Goal: Task Accomplishment & Management: Use online tool/utility

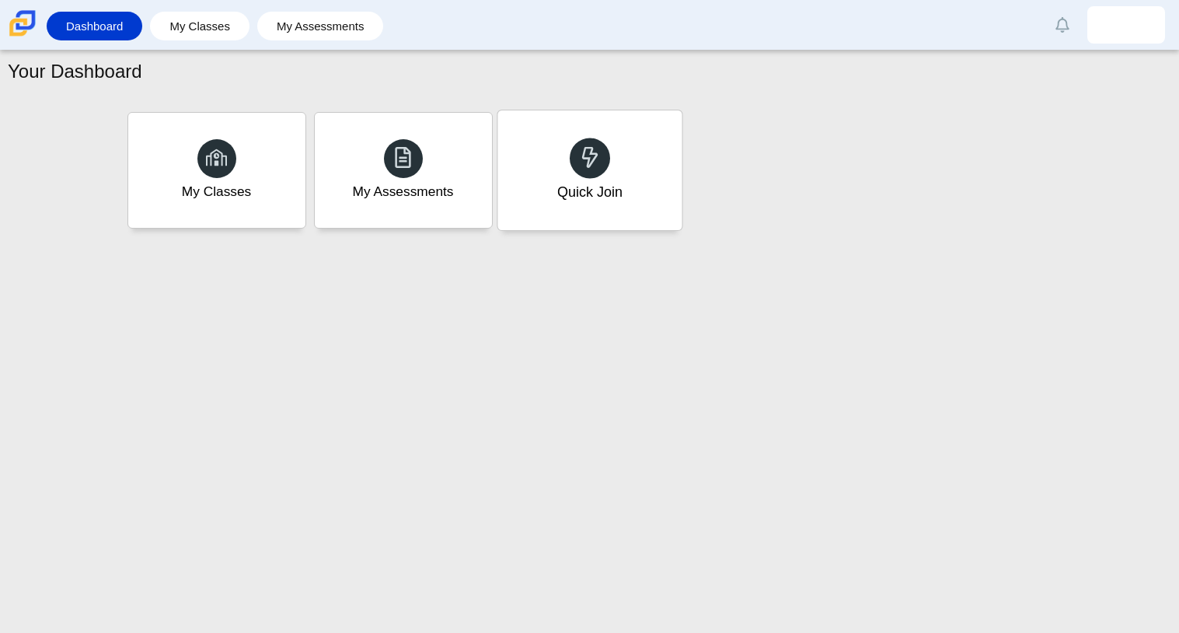
click at [633, 208] on div "Quick Join" at bounding box center [589, 170] width 184 height 120
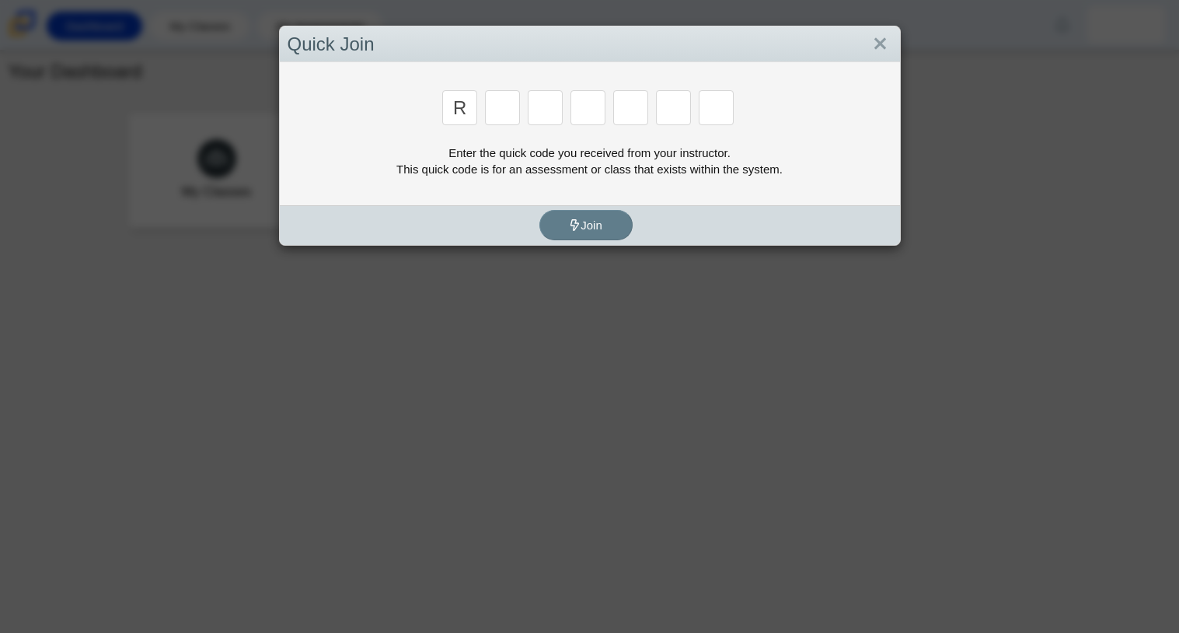
type input "r"
type input "c"
type input "g"
type input "2"
type input "9"
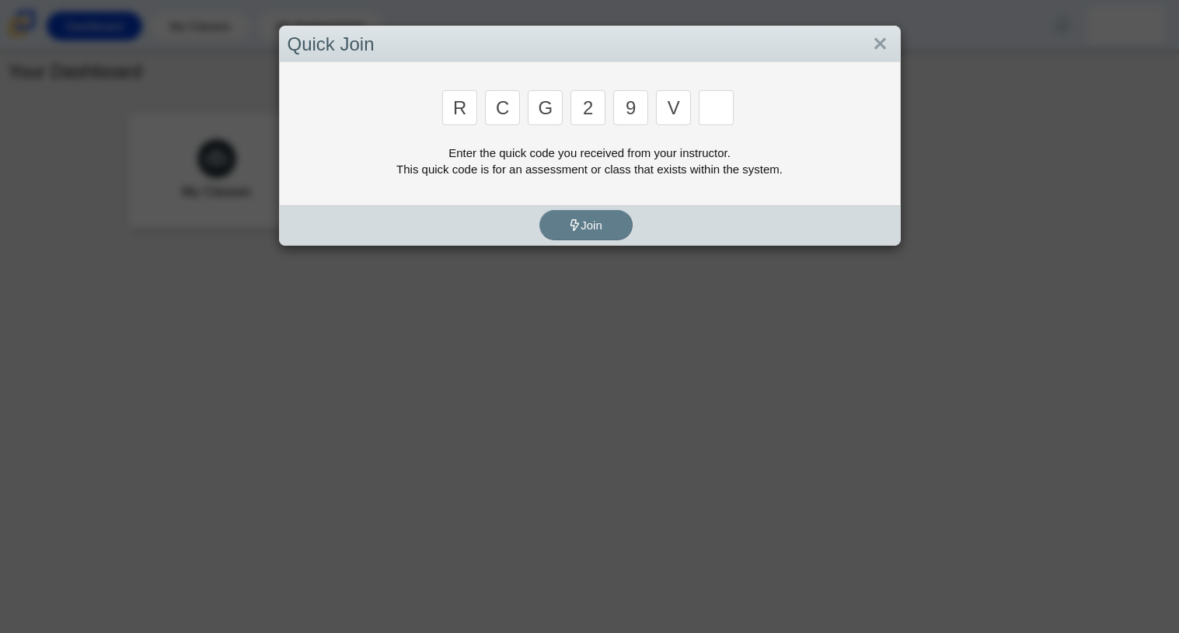
type input "v"
type input "u"
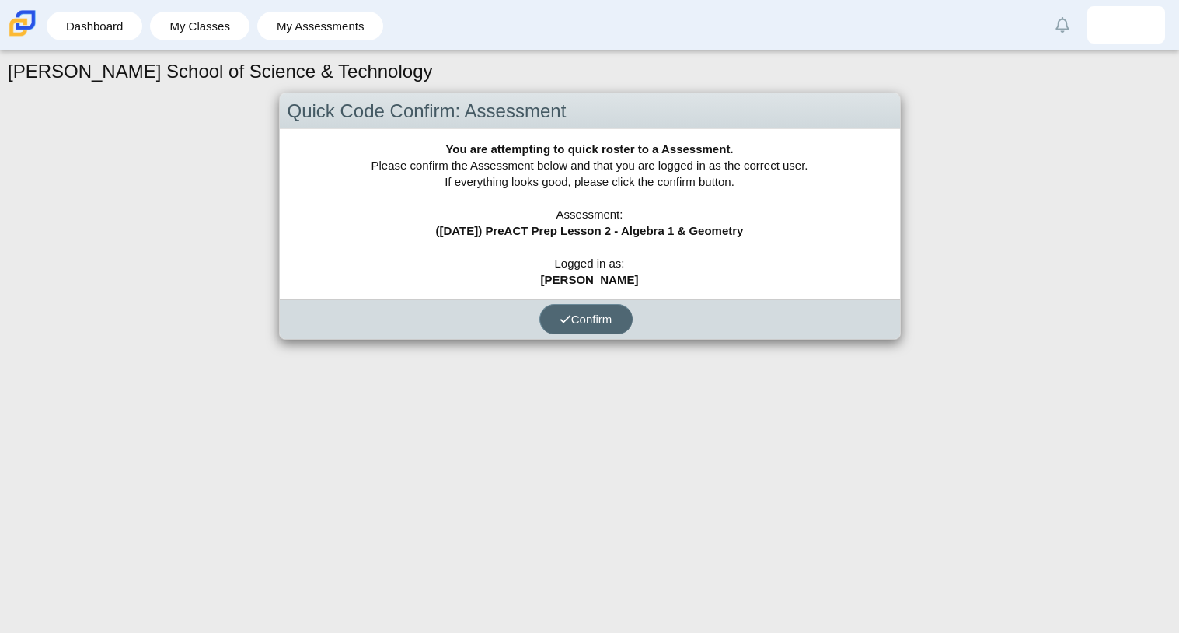
click at [616, 319] on button "Confirm" at bounding box center [585, 319] width 93 height 30
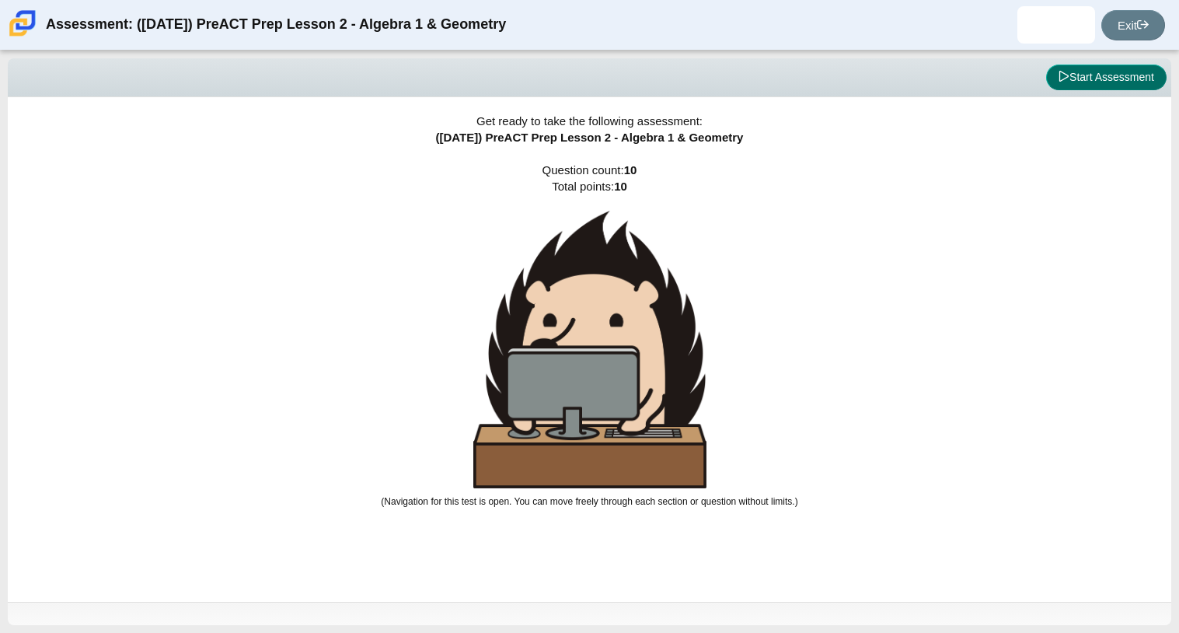
click at [1137, 85] on button "Start Assessment" at bounding box center [1106, 77] width 120 height 26
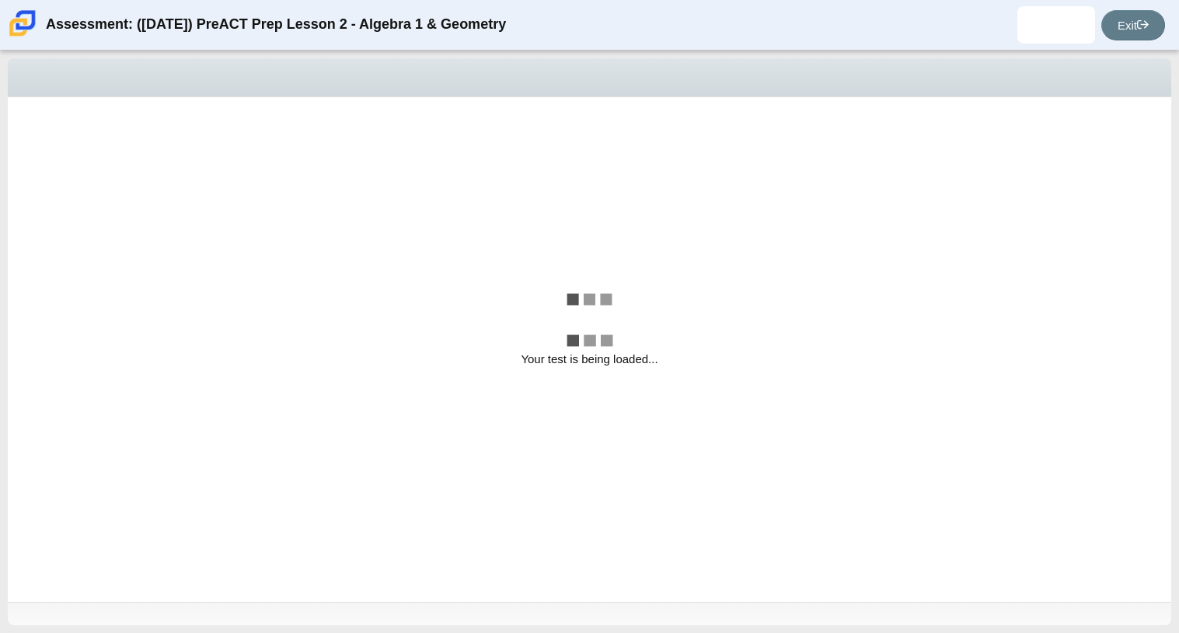
select select "bbf5d072-3e0b-44c4-9a12-6e7c9033f65b"
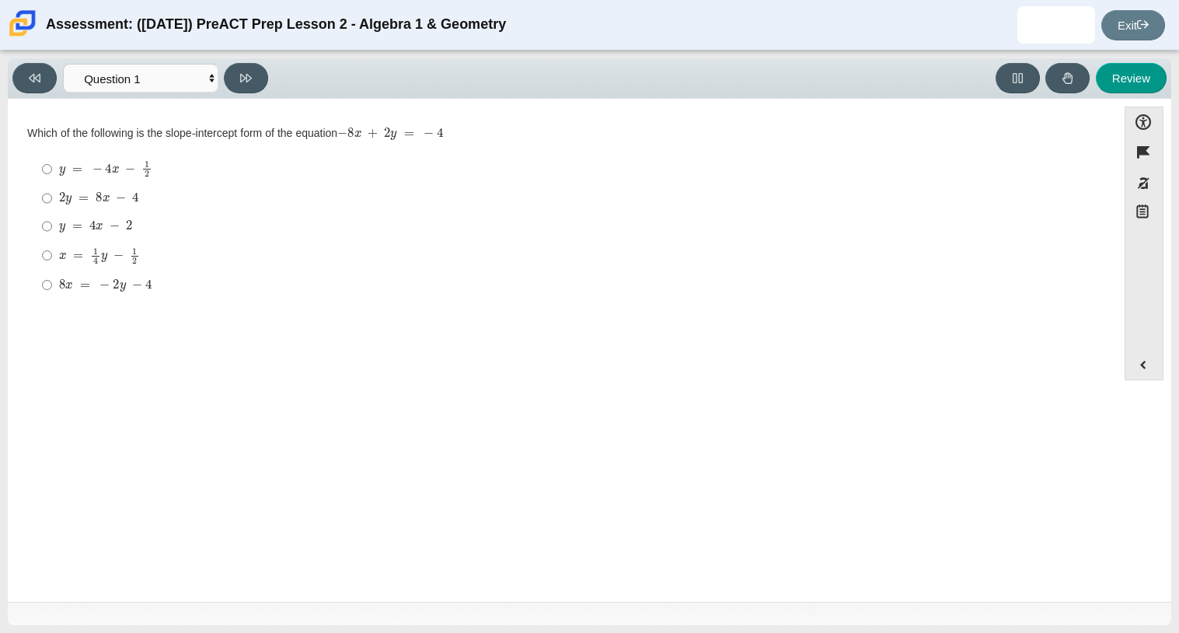
click at [182, 63] on div "Viewing Question 1 of 10 in Pacing Mode Questions Question 1 Question 2 Questio…" at bounding box center [143, 78] width 262 height 30
click at [182, 68] on select "Questions Question 1 Question 2 Question 3 Question 4 Question 5 Question 6 Que…" at bounding box center [140, 78] width 155 height 29
click at [169, 68] on select "Questions Question 1 Question 2 Question 3 Question 4 Question 5 Question 6 Que…" at bounding box center [140, 78] width 155 height 29
click at [91, 287] on mjx-math "Assessment items" at bounding box center [105, 285] width 92 height 13
click at [52, 287] on input "8 x = − 2 y − 4 8 x = − 2 y − 4" at bounding box center [47, 284] width 10 height 28
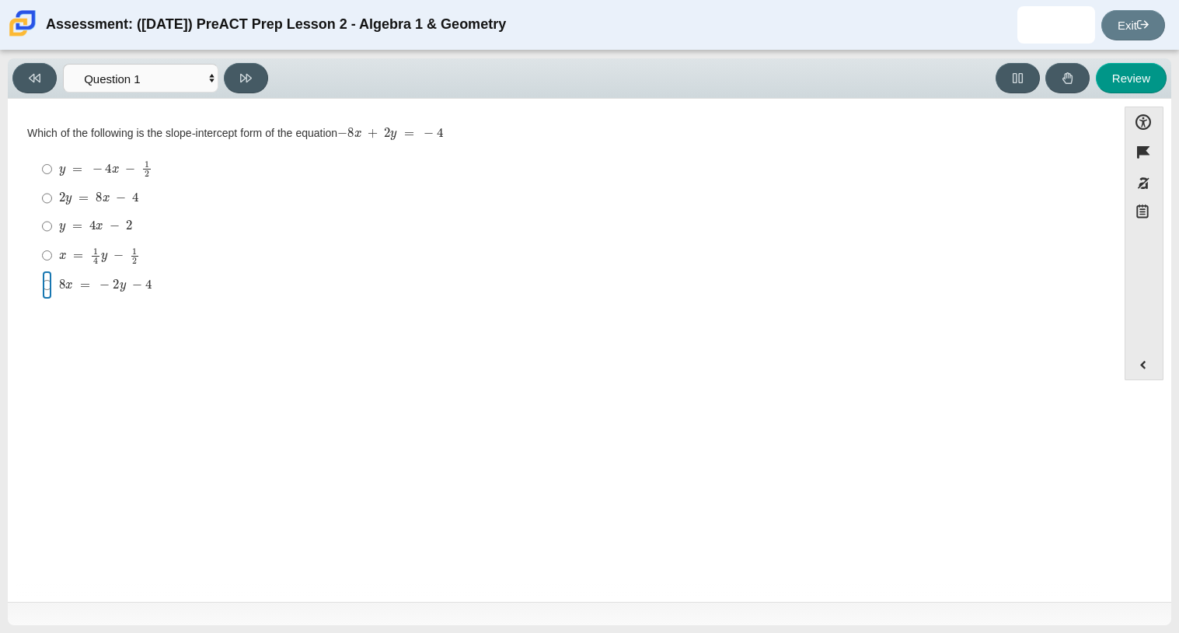
radio input "true"
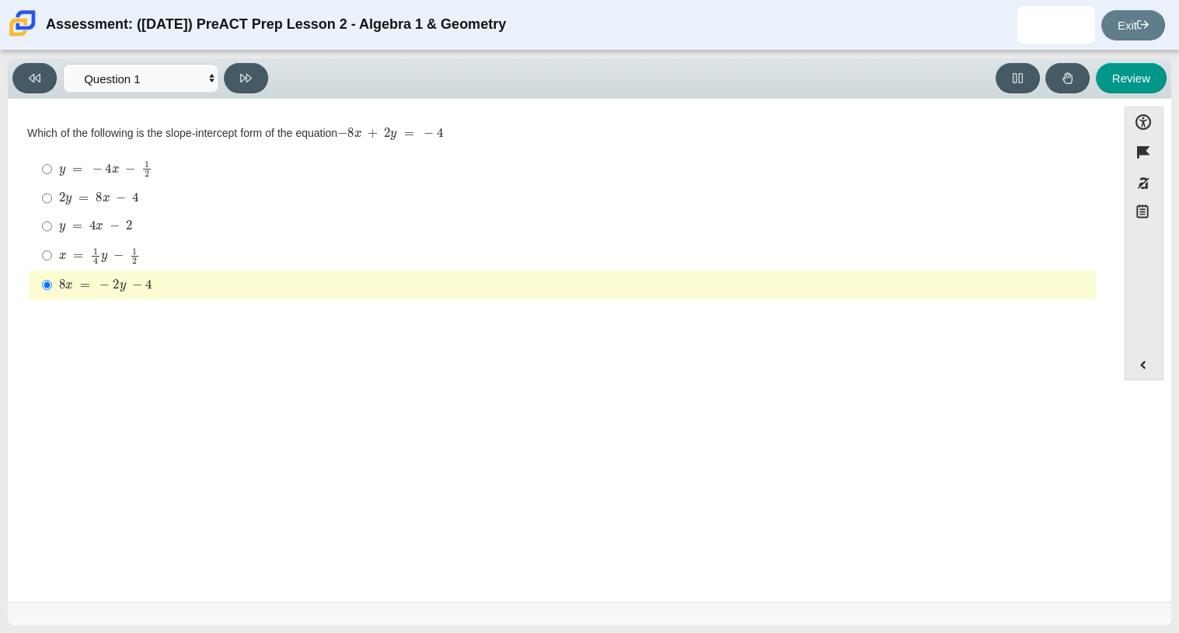
click at [288, 364] on div "Question Which of the following is the slope-intercept form of the equation − 8…" at bounding box center [562, 352] width 1093 height 485
click at [113, 220] on mjx-math "Assessment items" at bounding box center [95, 226] width 73 height 13
click at [52, 220] on input "y = 4 x − 2 y = 4 x − 2" at bounding box center [47, 226] width 10 height 28
radio input "true"
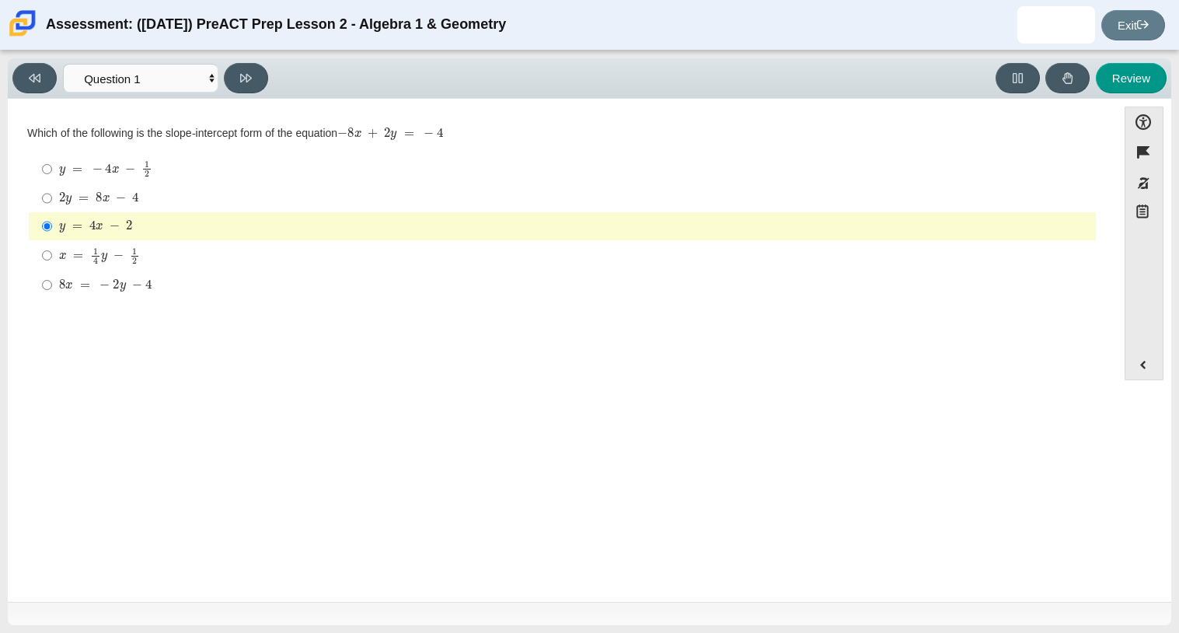
click at [133, 163] on mjx-math "Assessment items" at bounding box center [105, 168] width 93 height 17
click at [52, 163] on input "y = − 4 x − 1 2 y = − 4 x − 1 2" at bounding box center [47, 169] width 10 height 30
radio input "true"
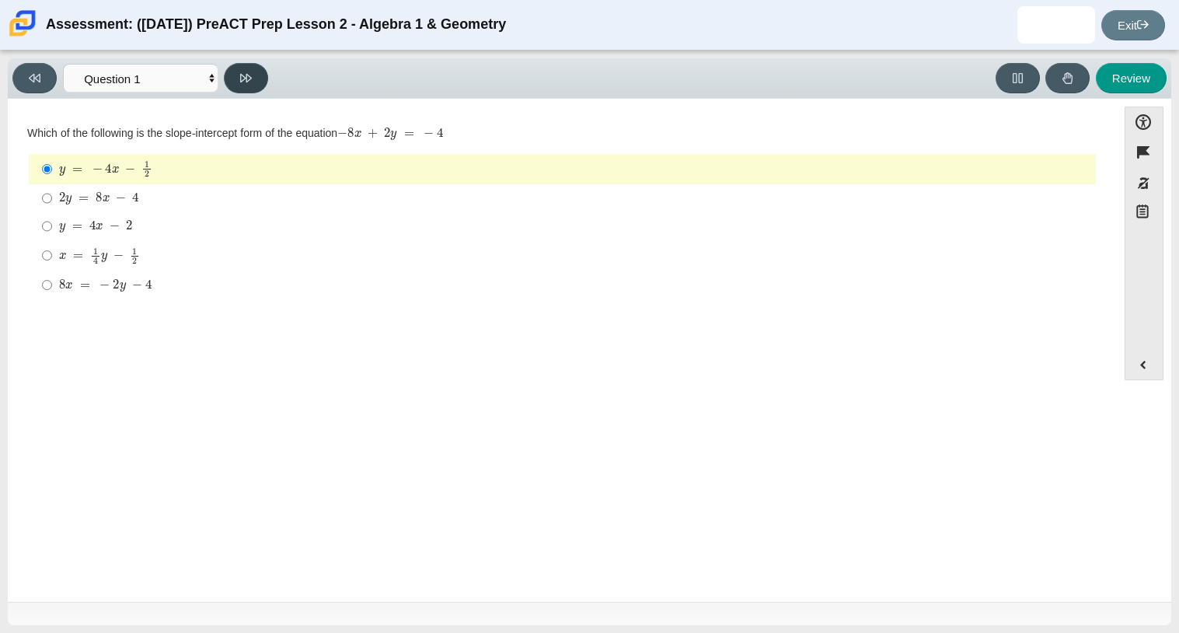
click at [256, 78] on button at bounding box center [246, 78] width 44 height 30
select select "ed62e223-81bd-4cbf-ab48-ab975844bd1f"
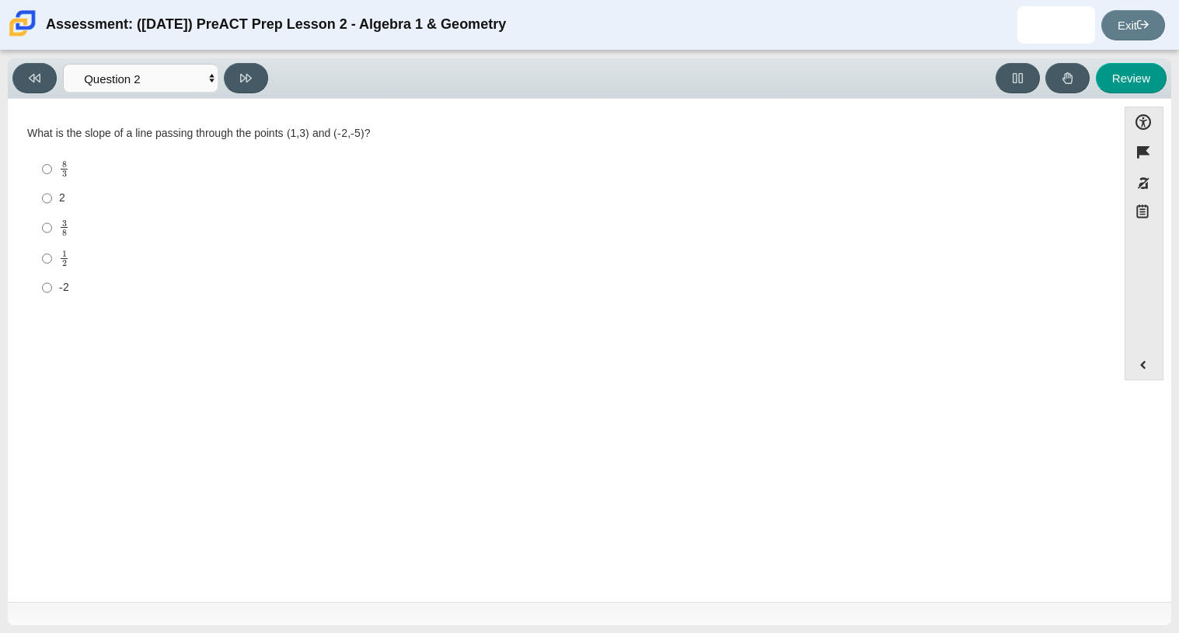
click at [341, 138] on div "What is the slope of a line passing through the points (1,3) and (-2,-5)?" at bounding box center [562, 134] width 1070 height 16
click at [155, 264] on div "1 2" at bounding box center [574, 257] width 1030 height 17
click at [52, 264] on input "1 2 1 half" at bounding box center [47, 258] width 10 height 30
radio input "true"
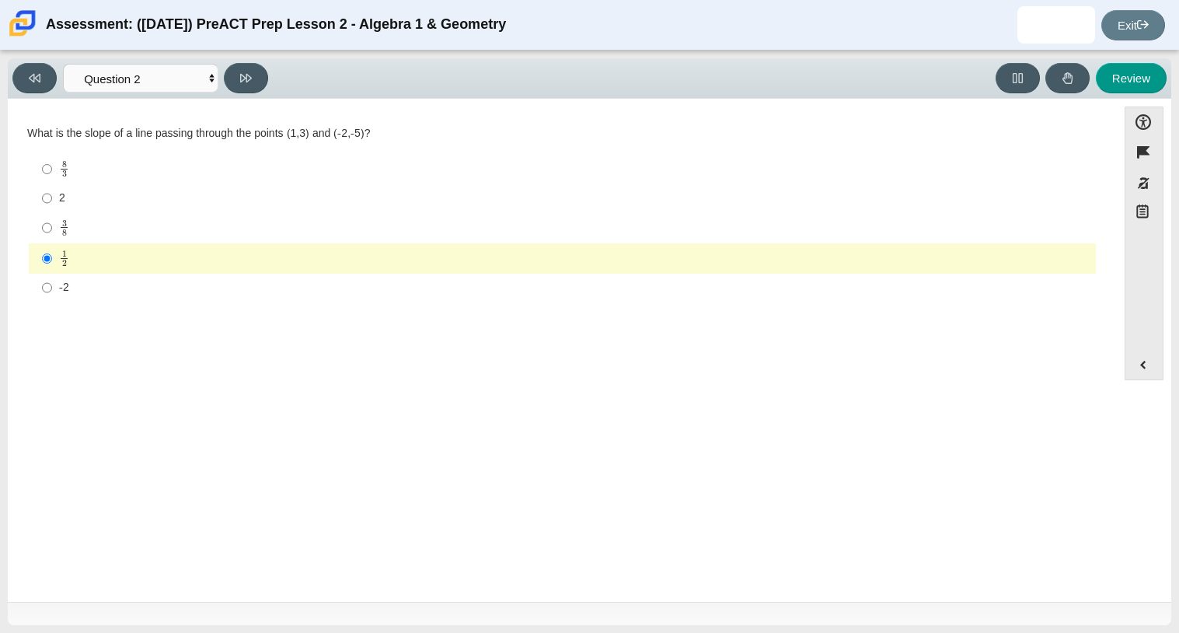
click at [68, 227] on mjx-container "3 8" at bounding box center [64, 226] width 10 height 30
click at [52, 227] on input "3 8 3 eighths" at bounding box center [47, 227] width 10 height 30
radio input "true"
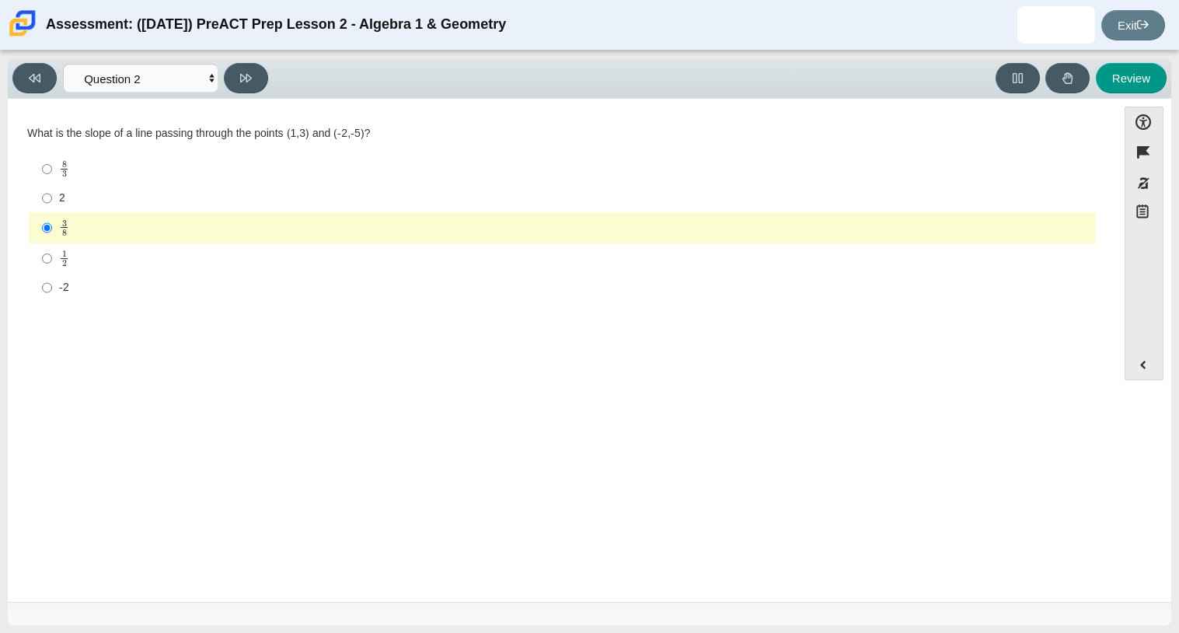
click at [120, 248] on label "1 2 1 half" at bounding box center [563, 258] width 1065 height 30
click at [52, 248] on input "1 2 1 half" at bounding box center [47, 258] width 10 height 30
radio input "true"
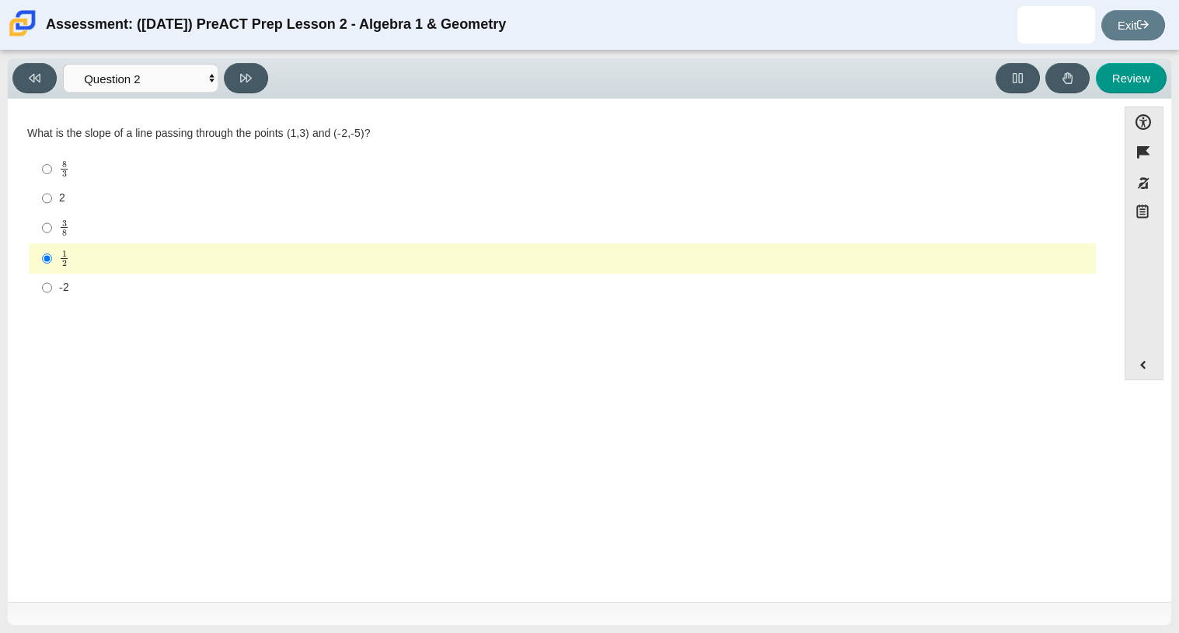
click at [140, 274] on label "-2 -2" at bounding box center [563, 288] width 1065 height 28
click at [52, 274] on input "-2 -2" at bounding box center [47, 288] width 10 height 28
radio input "true"
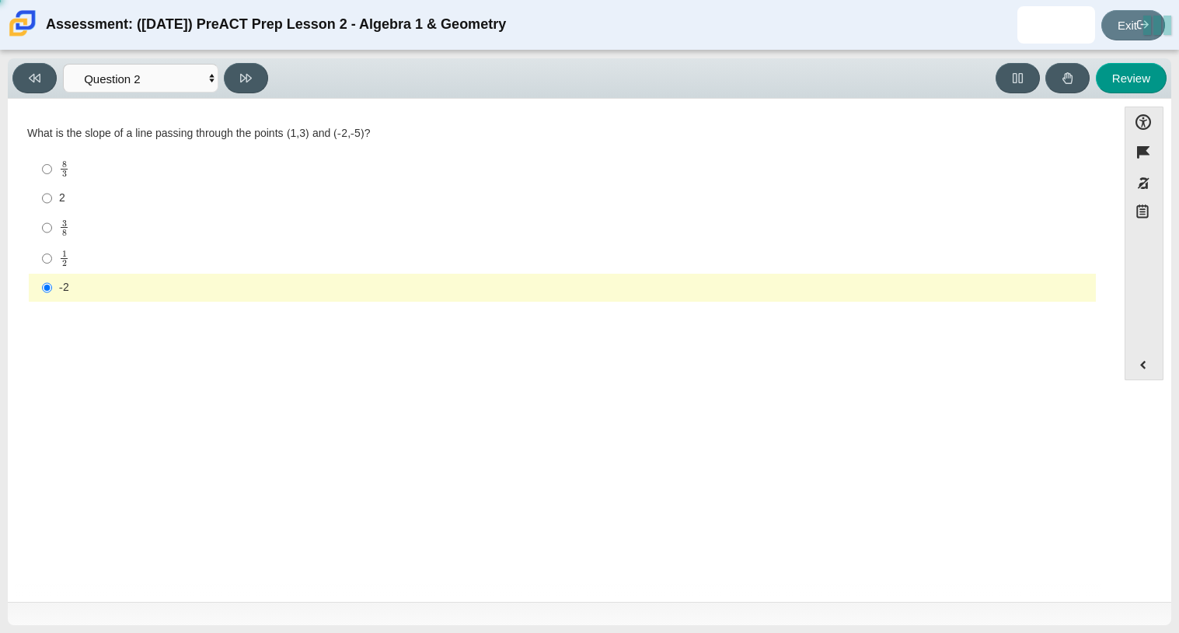
click at [407, 61] on div "Viewing Question 2 of 10 in Pacing Mode Questions Question 1 Question 2 Questio…" at bounding box center [589, 78] width 1163 height 40
click at [260, 78] on button at bounding box center [246, 78] width 44 height 30
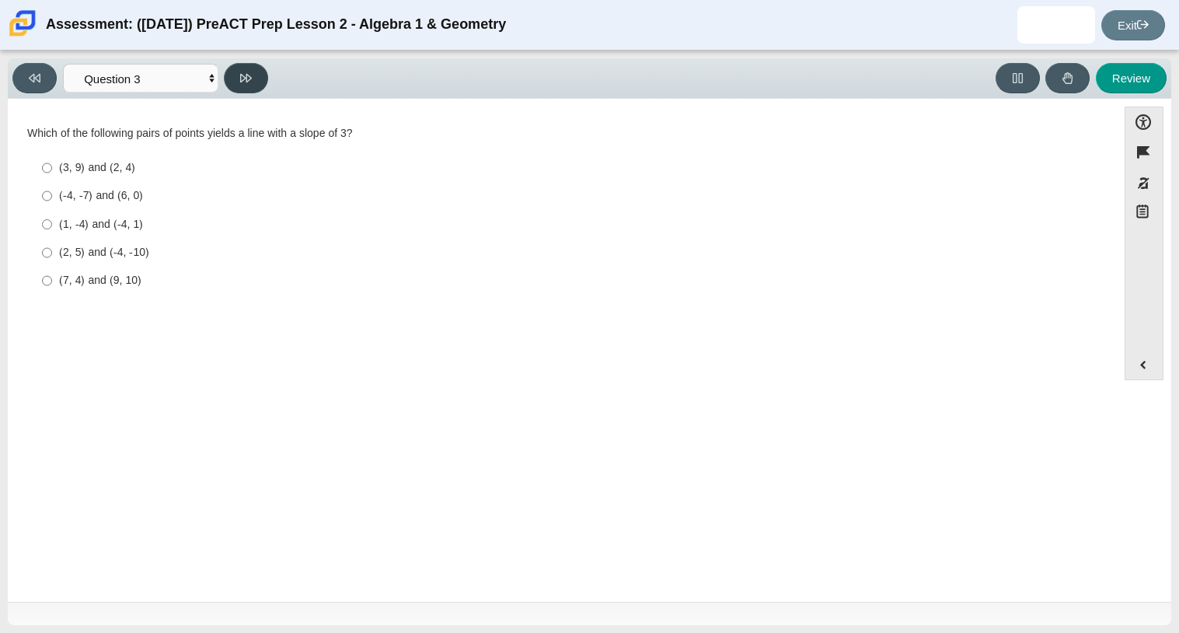
click at [260, 78] on button at bounding box center [246, 78] width 44 height 30
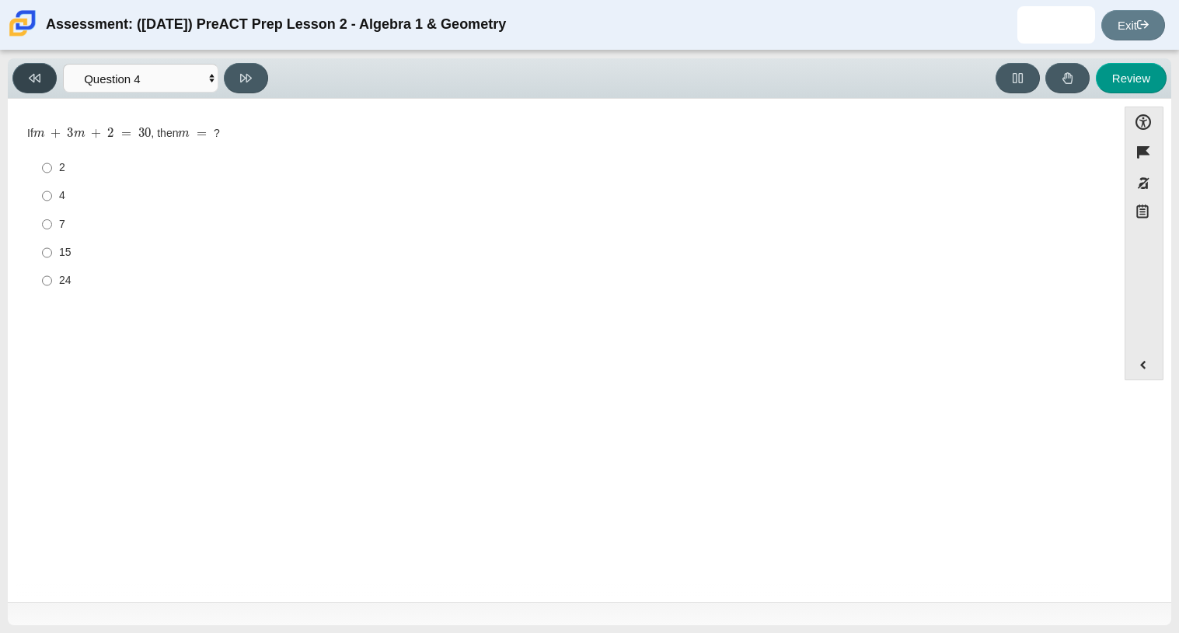
click at [30, 84] on button at bounding box center [34, 78] width 44 height 30
select select "97f4f5fa-a52e-4fed-af51-565bfcdf47cb"
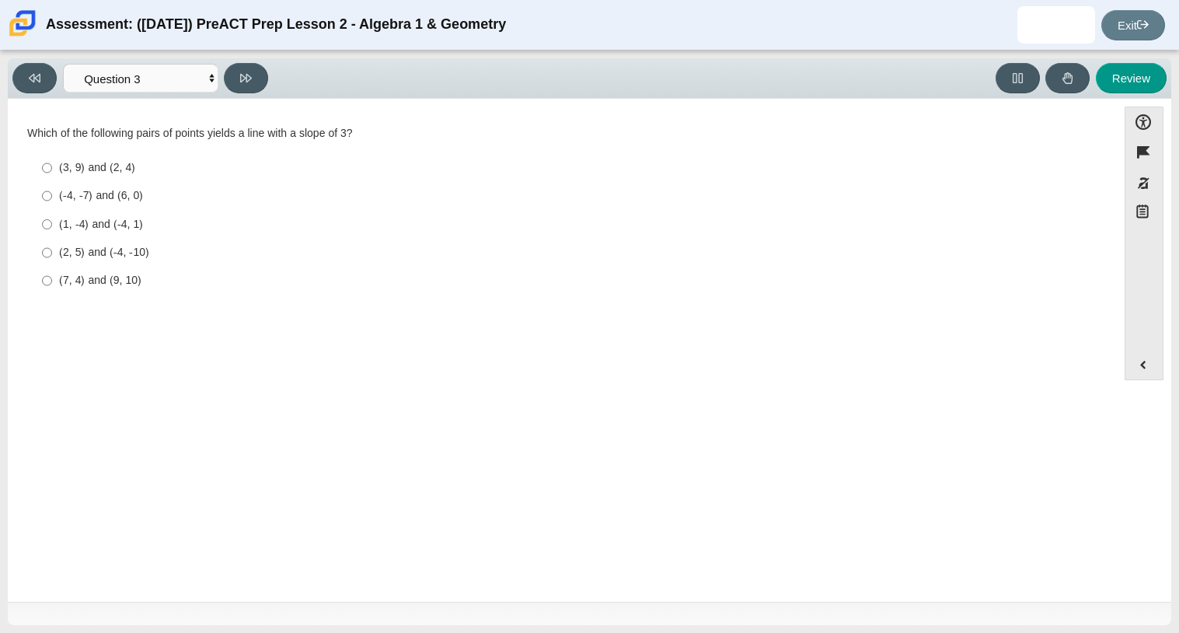
click at [120, 167] on div "(3, 9) and (2, 4)" at bounding box center [574, 168] width 1030 height 16
click at [52, 167] on input "(3, 9) and (2, 4) (3, 9) and (2, 4)" at bounding box center [47, 168] width 10 height 28
radio input "true"
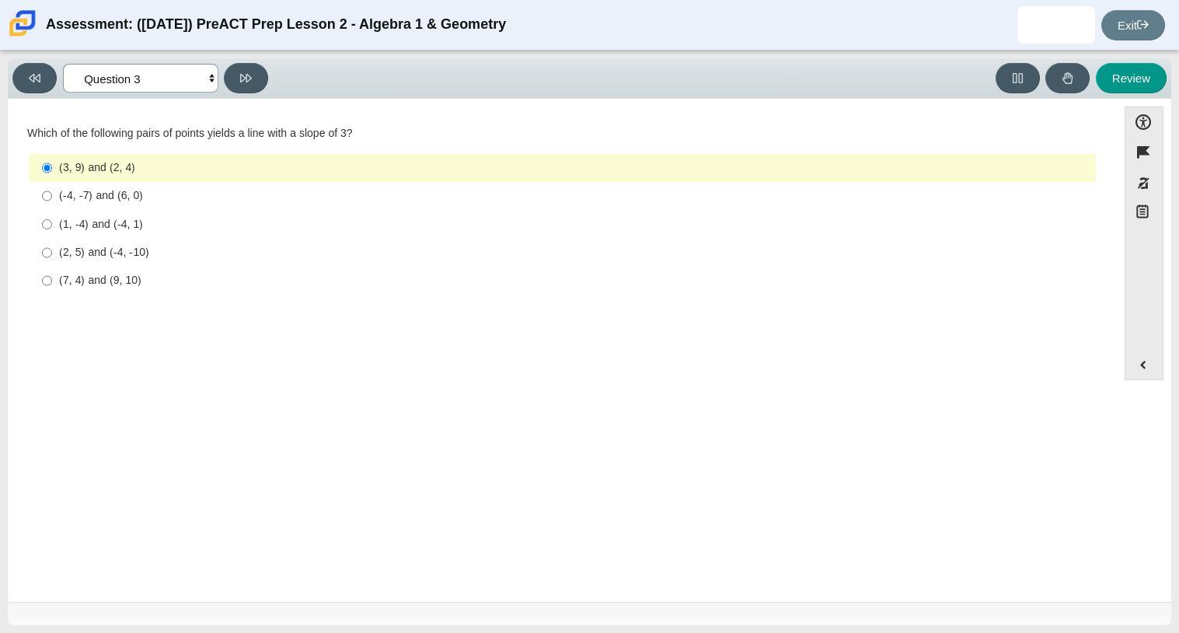
click at [156, 78] on select "Questions Question 1 Question 2 Question 3 Question 4 Question 5 Question 6 Que…" at bounding box center [140, 78] width 155 height 29
click at [63, 64] on select "Questions Question 1 Question 2 Question 3 Question 4 Question 5 Question 6 Que…" at bounding box center [140, 78] width 155 height 29
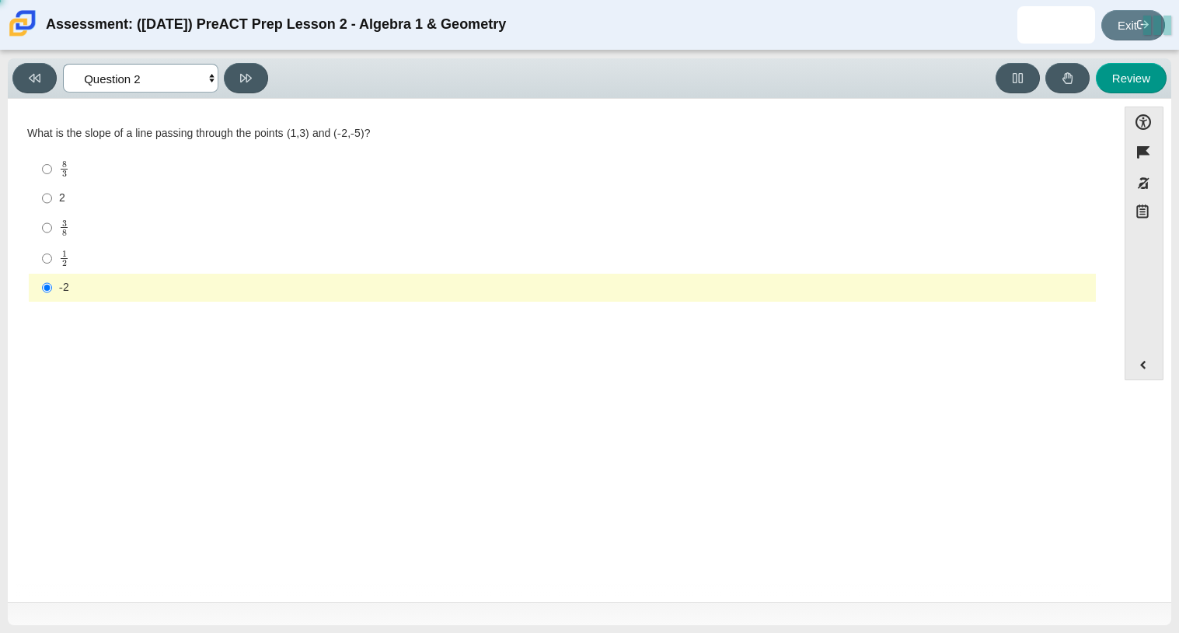
click at [183, 85] on select "Questions Question 1 Question 2 Question 3 Question 4 Question 5 Question 6 Que…" at bounding box center [140, 78] width 155 height 29
click at [63, 64] on select "Questions Question 1 Question 2 Question 3 Question 4 Question 5 Question 6 Que…" at bounding box center [140, 78] width 155 height 29
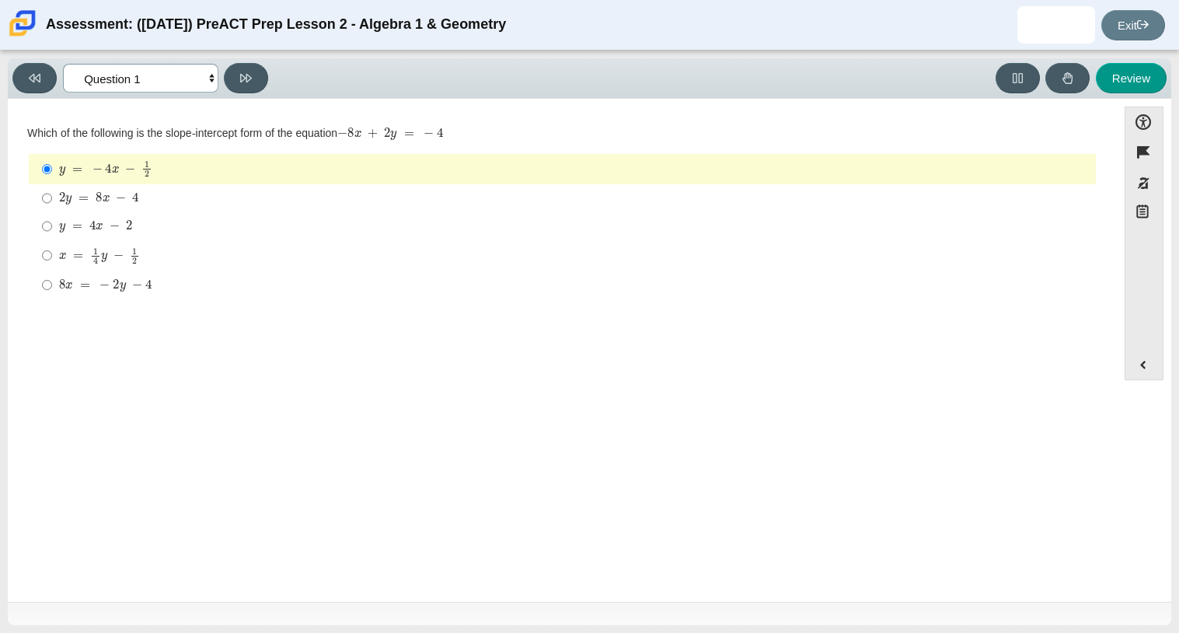
click at [196, 80] on select "Questions Question 1 Question 2 Question 3 Question 4 Question 5 Question 6 Que…" at bounding box center [140, 78] width 155 height 29
click at [63, 64] on select "Questions Question 1 Question 2 Question 3 Question 4 Question 5 Question 6 Que…" at bounding box center [140, 78] width 155 height 29
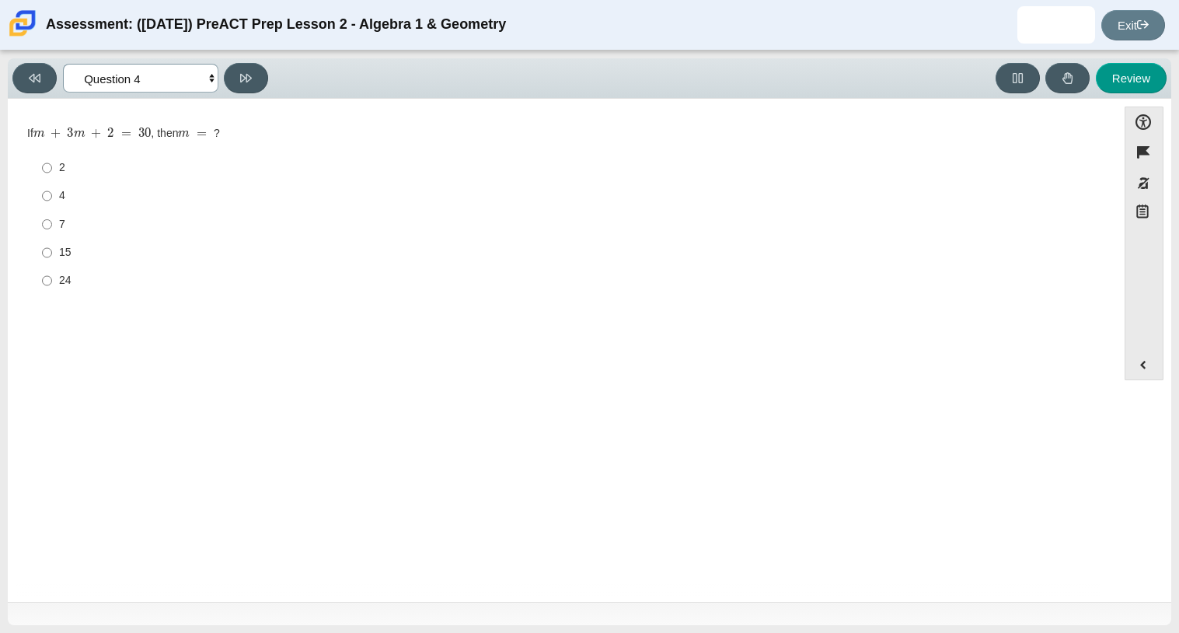
click at [134, 71] on select "Questions Question 1 Question 2 Question 3 Question 4 Question 5 Question 6 Que…" at bounding box center [140, 78] width 155 height 29
click at [63, 64] on select "Questions Question 1 Question 2 Question 3 Question 4 Question 5 Question 6 Que…" at bounding box center [140, 78] width 155 height 29
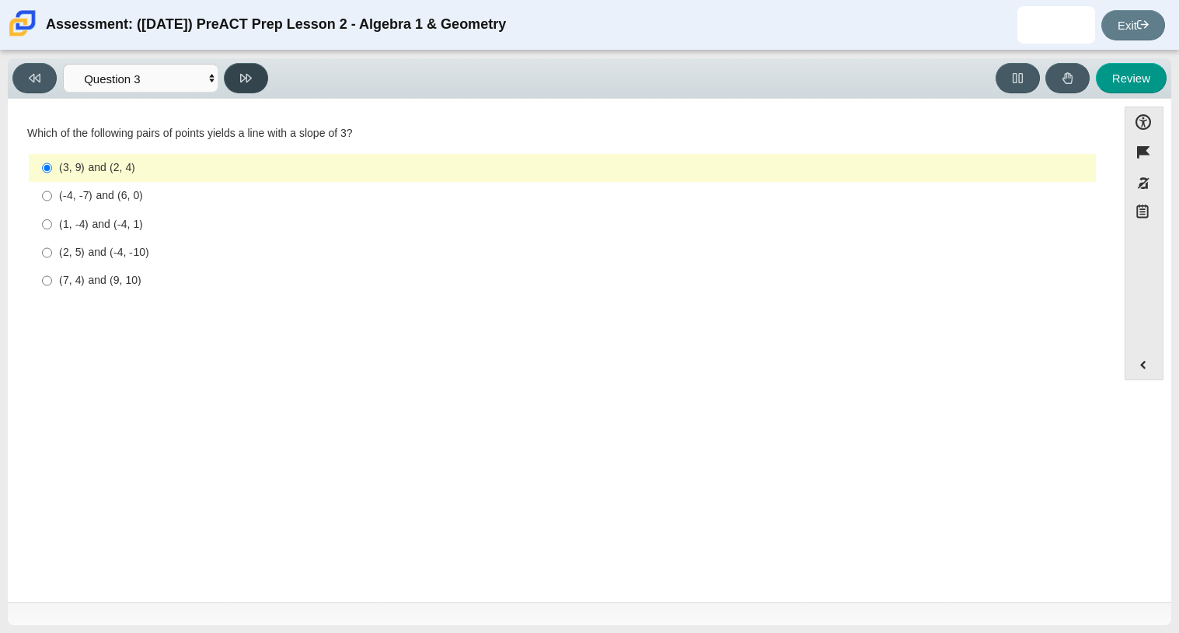
click at [240, 72] on icon at bounding box center [246, 78] width 12 height 12
select select "89427bb7-e313-4f00-988f-8b8255897029"
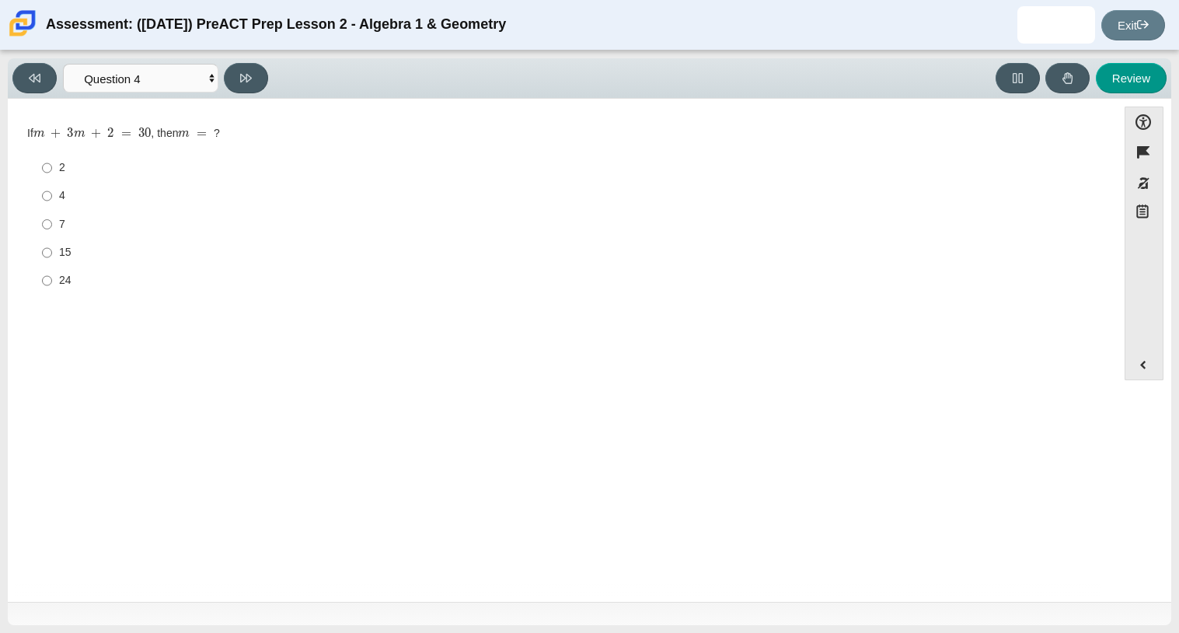
click at [75, 213] on label "7 7" at bounding box center [563, 224] width 1065 height 28
click at [52, 213] on input "7 7" at bounding box center [47, 224] width 10 height 28
radio input "true"
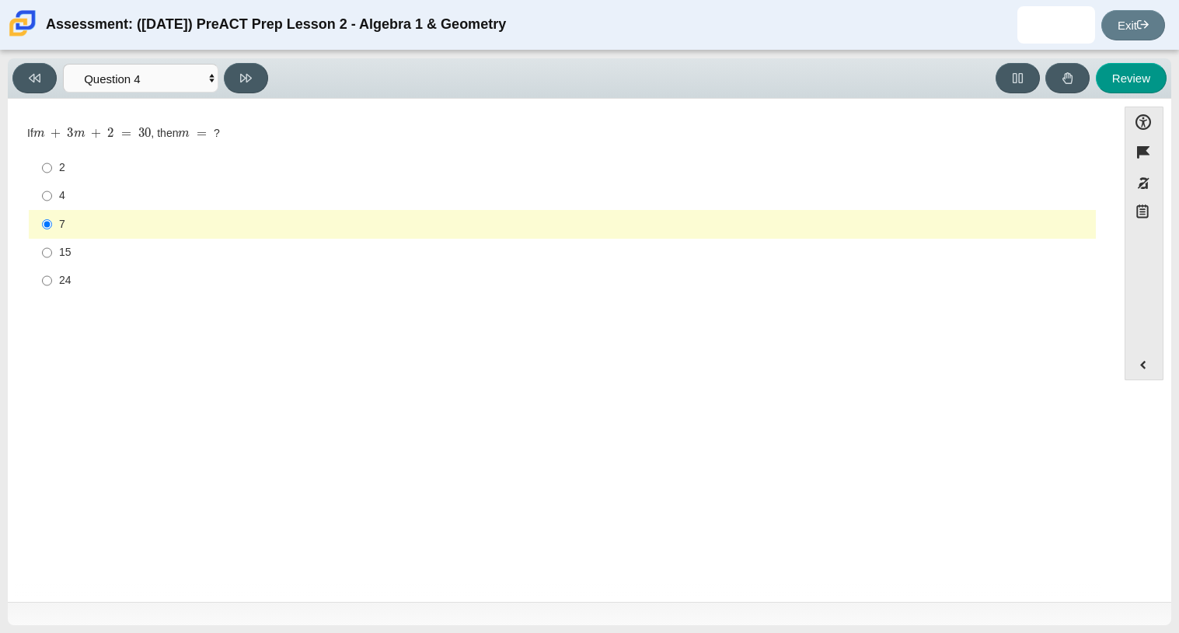
click at [141, 239] on label "15 15" at bounding box center [563, 253] width 1065 height 28
click at [52, 239] on input "15 15" at bounding box center [47, 253] width 10 height 28
radio input "true"
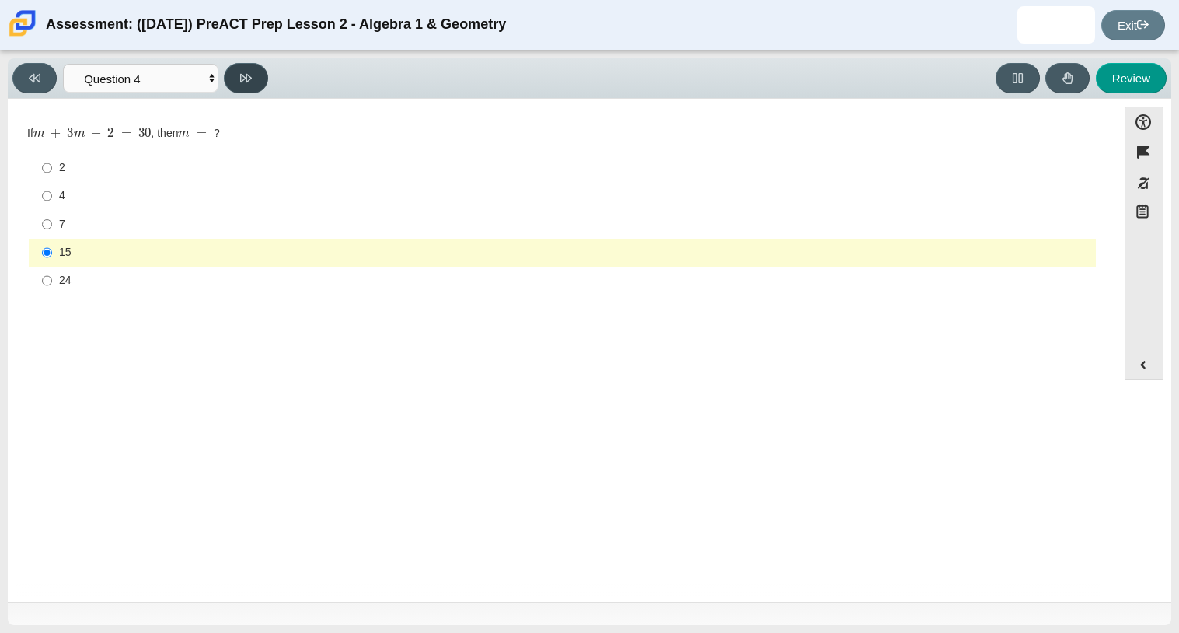
click at [249, 69] on button at bounding box center [246, 78] width 44 height 30
select select "489dcffd-4e6a-49cf-a9d6-ad1d4a911a4e"
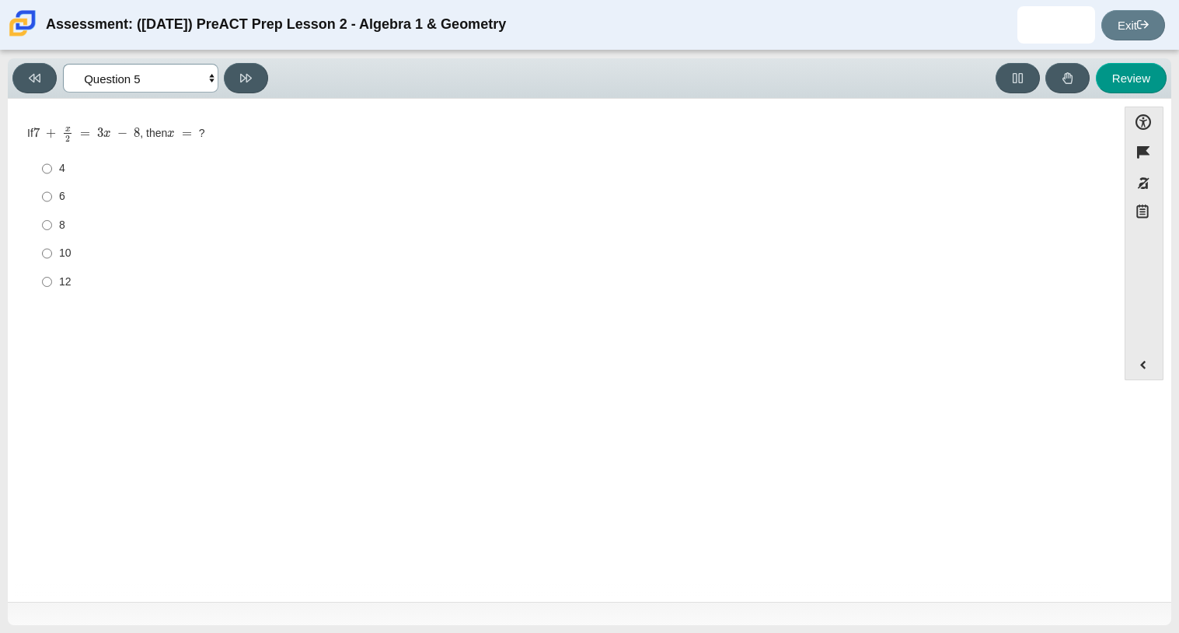
click at [172, 78] on select "Questions Question 1 Question 2 Question 3 Question 4 Question 5 Question 6 Que…" at bounding box center [140, 78] width 155 height 29
click at [73, 225] on div "8" at bounding box center [574, 226] width 1030 height 16
click at [52, 225] on input "8 8" at bounding box center [47, 225] width 10 height 28
radio input "true"
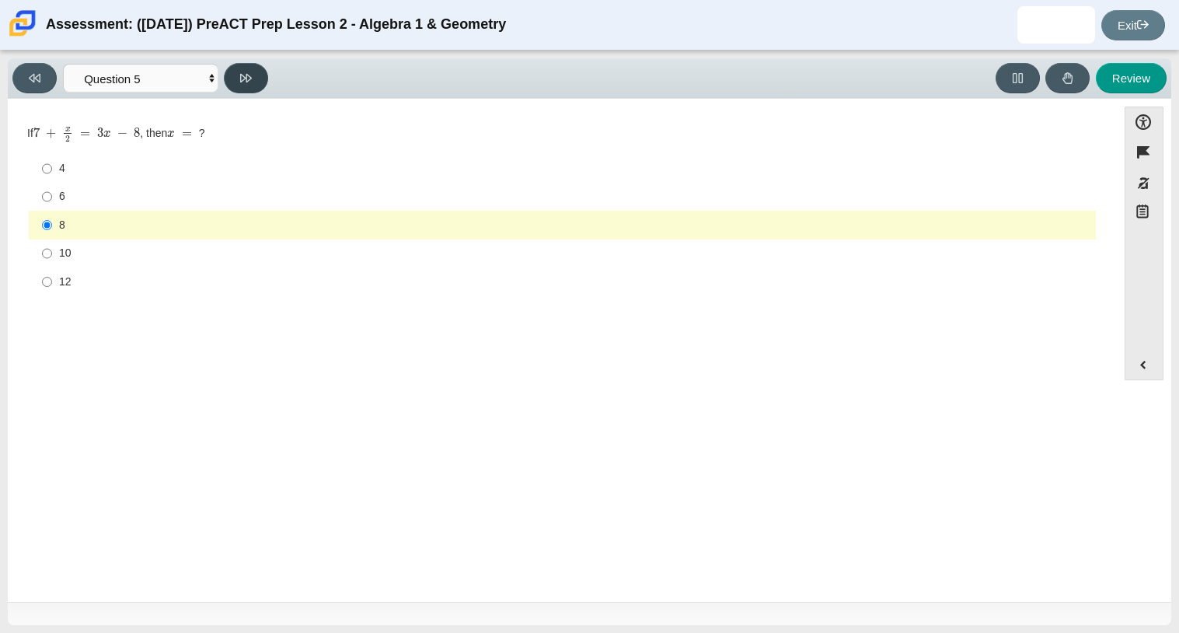
click at [253, 64] on button at bounding box center [246, 78] width 44 height 30
select select "210571de-36a6-4d8e-a361-ceff8ef801dc"
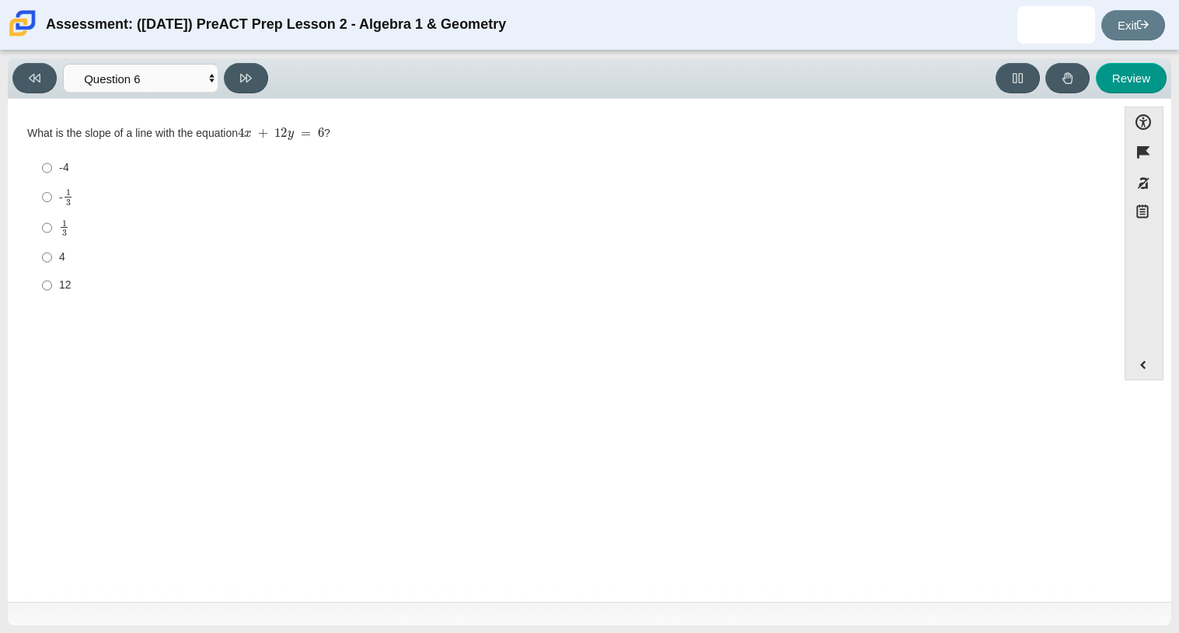
click at [91, 288] on div "12" at bounding box center [574, 285] width 1030 height 16
click at [52, 288] on input "12 12" at bounding box center [47, 285] width 10 height 28
radio input "true"
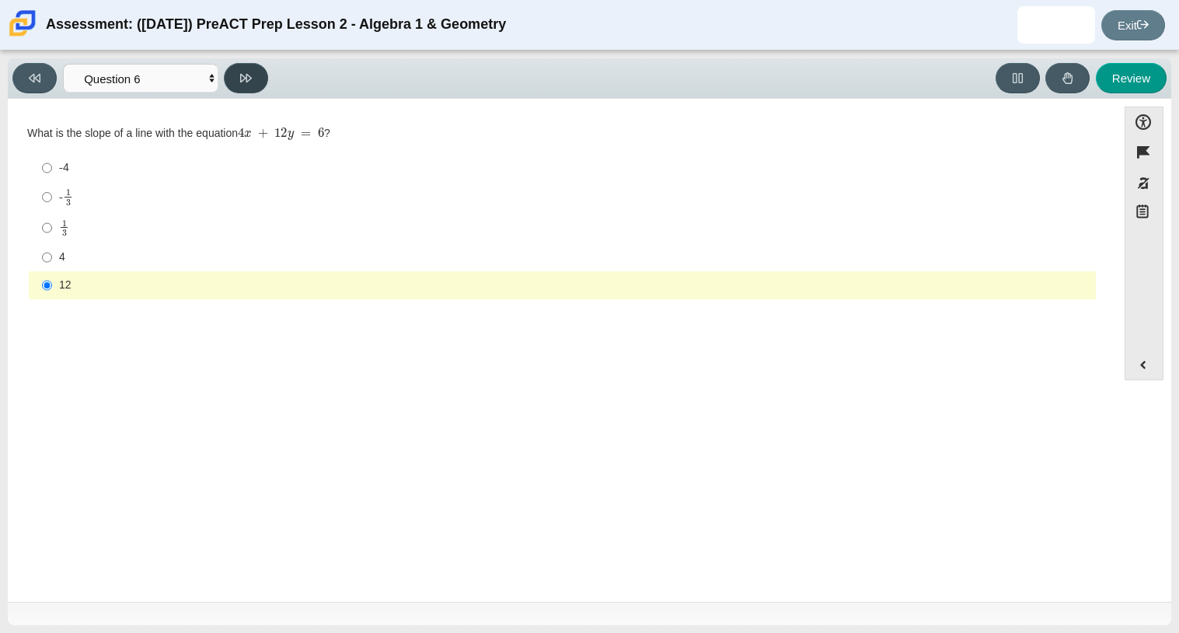
click at [252, 79] on icon at bounding box center [246, 78] width 12 height 12
select select "ec95ace6-bebc-42b8-9428-40567494d4da"
